Goal: Navigation & Orientation: Understand site structure

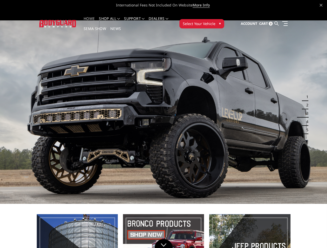
click at [139, 19] on li "Support FAQ Install Instructions Shipping Warranty Terms & Conditions Cancellat…" at bounding box center [134, 22] width 25 height 10
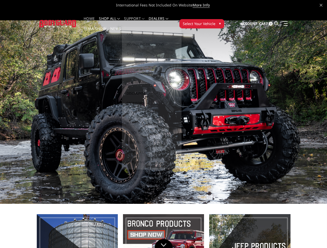
click at [139, 22] on li "Support FAQ Install Instructions Shipping Warranty Terms & Conditions Cancellat…" at bounding box center [134, 22] width 25 height 10
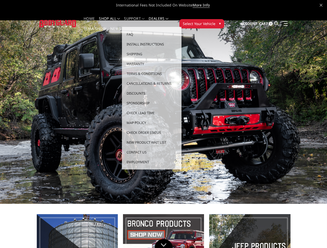
click at [215, 21] on span "Select Your Vehicle" at bounding box center [199, 23] width 33 height 5
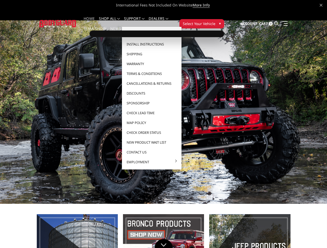
click at [215, 21] on span "Select Your Vehicle" at bounding box center [199, 23] width 33 height 5
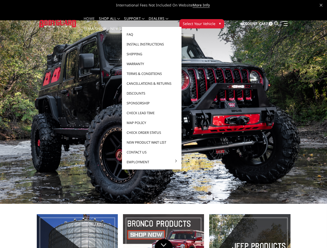
click at [304, 93] on button "1" at bounding box center [305, 97] width 5 height 8
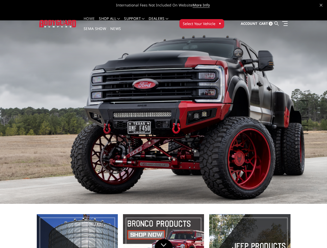
click at [306, 93] on button "1" at bounding box center [305, 97] width 5 height 8
click at [304, 101] on button "2" at bounding box center [305, 105] width 5 height 8
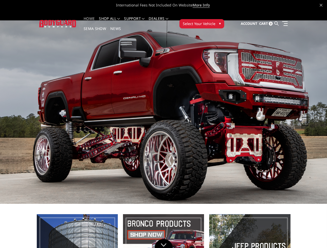
click at [306, 101] on button "2" at bounding box center [305, 105] width 5 height 8
click at [304, 109] on button "3" at bounding box center [305, 113] width 5 height 8
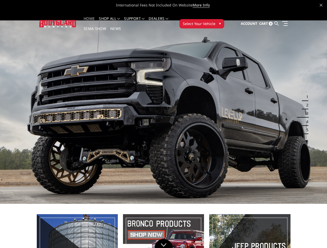
click at [306, 109] on button "3" at bounding box center [305, 113] width 5 height 8
